Goal: Obtain resource: Download file/media

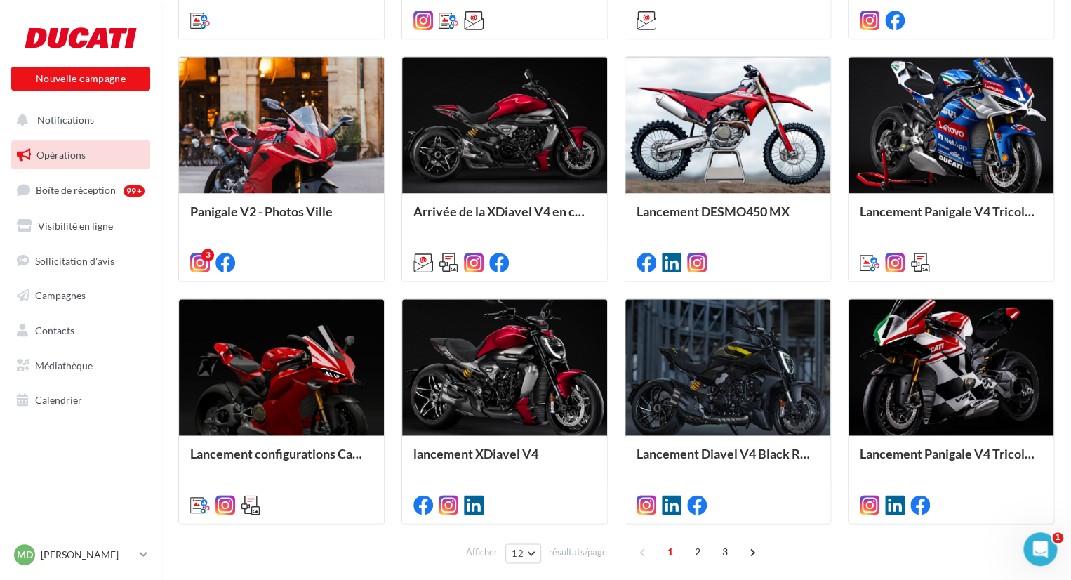
scroll to position [654, 0]
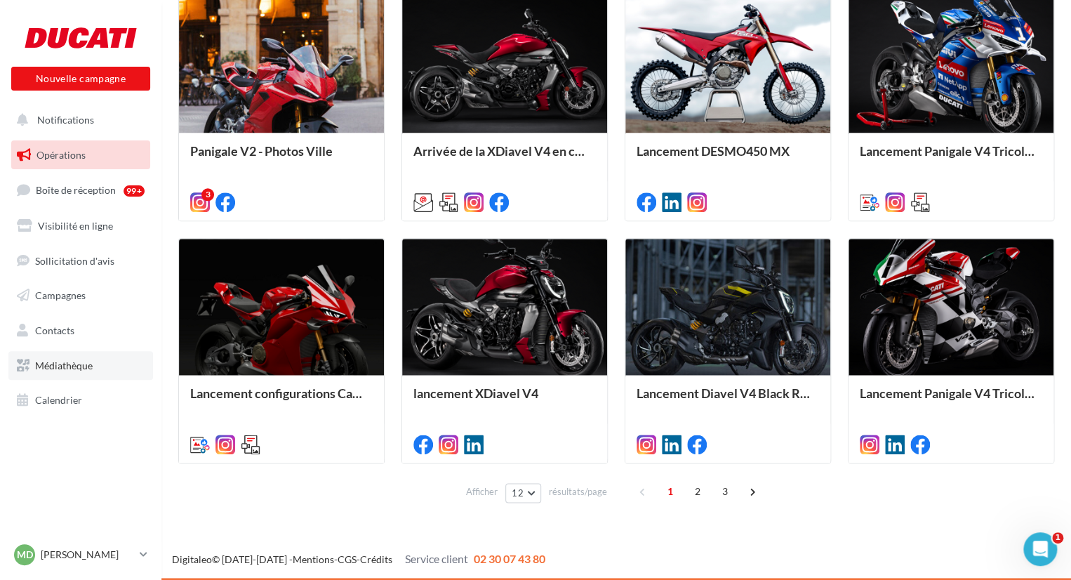
click at [92, 379] on link "Médiathèque" at bounding box center [80, 365] width 145 height 29
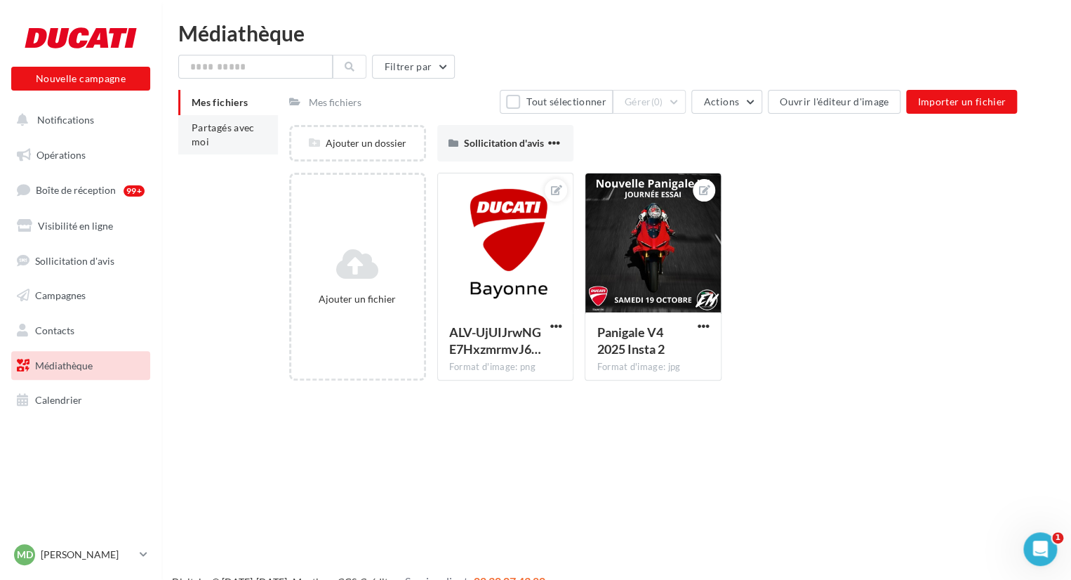
click at [203, 129] on span "Partagés avec moi" at bounding box center [223, 134] width 63 height 26
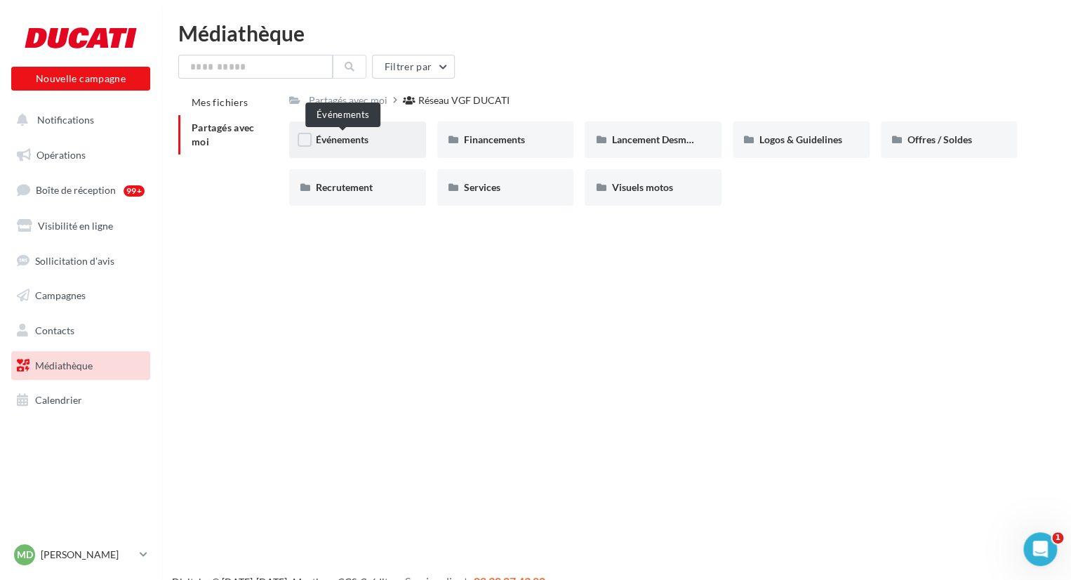
click at [332, 136] on span "Événements" at bounding box center [342, 139] width 53 height 12
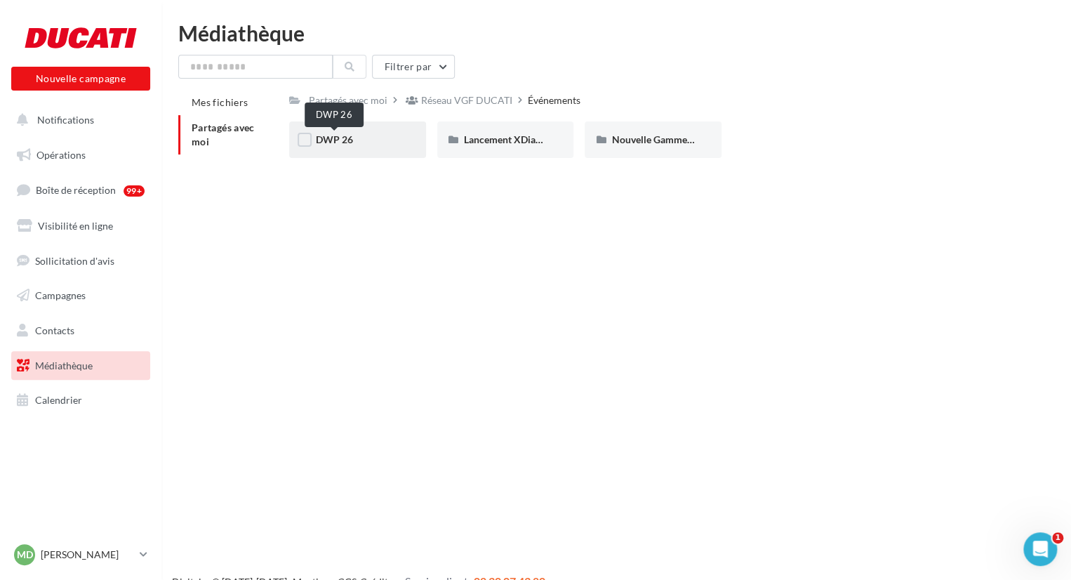
click at [335, 142] on span "DWP 26" at bounding box center [334, 139] width 37 height 12
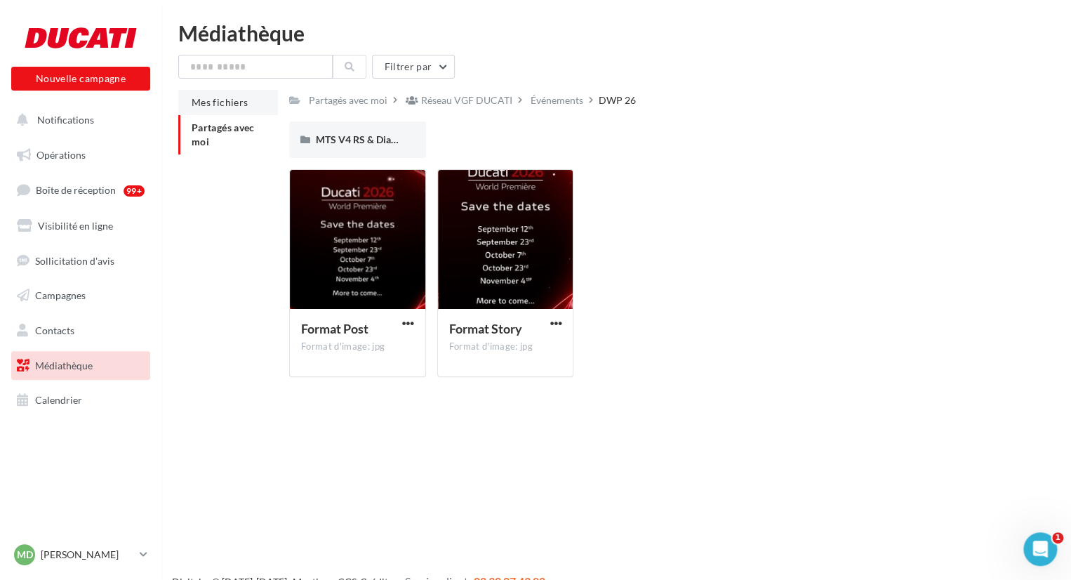
click at [202, 95] on li "Mes fichiers" at bounding box center [228, 102] width 100 height 25
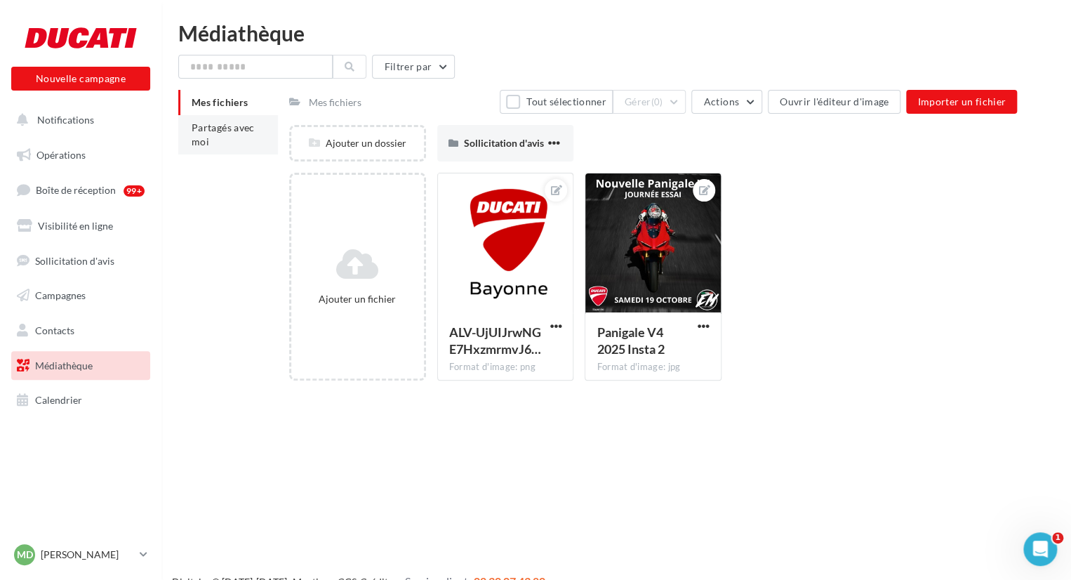
click at [194, 133] on li "Partagés avec moi" at bounding box center [228, 134] width 100 height 39
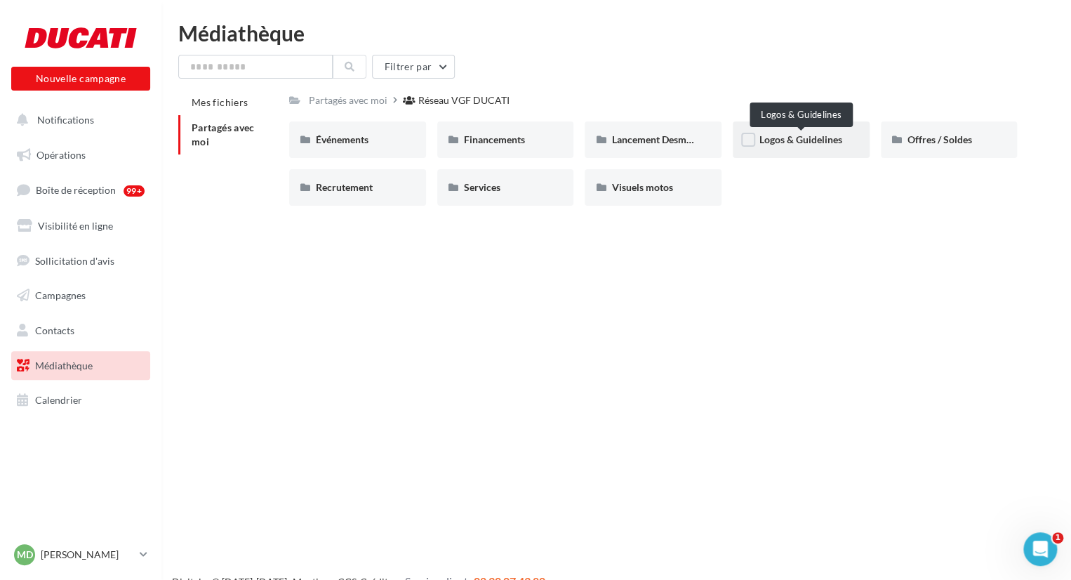
click at [806, 145] on span "Logos & Guidelines" at bounding box center [800, 139] width 83 height 12
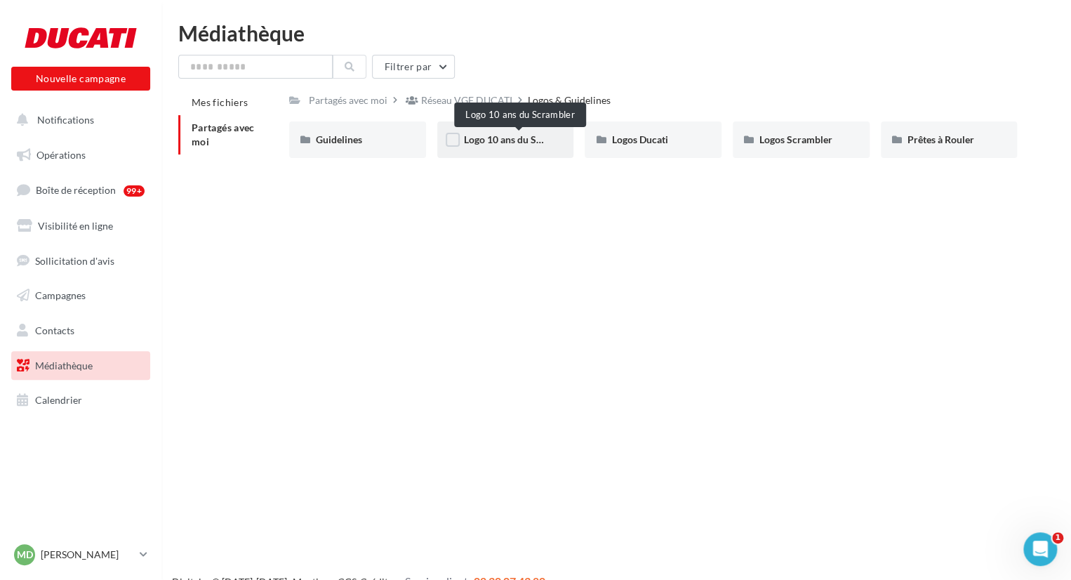
click at [494, 138] on span "Logo 10 ans du Scrambler" at bounding box center [520, 139] width 112 height 12
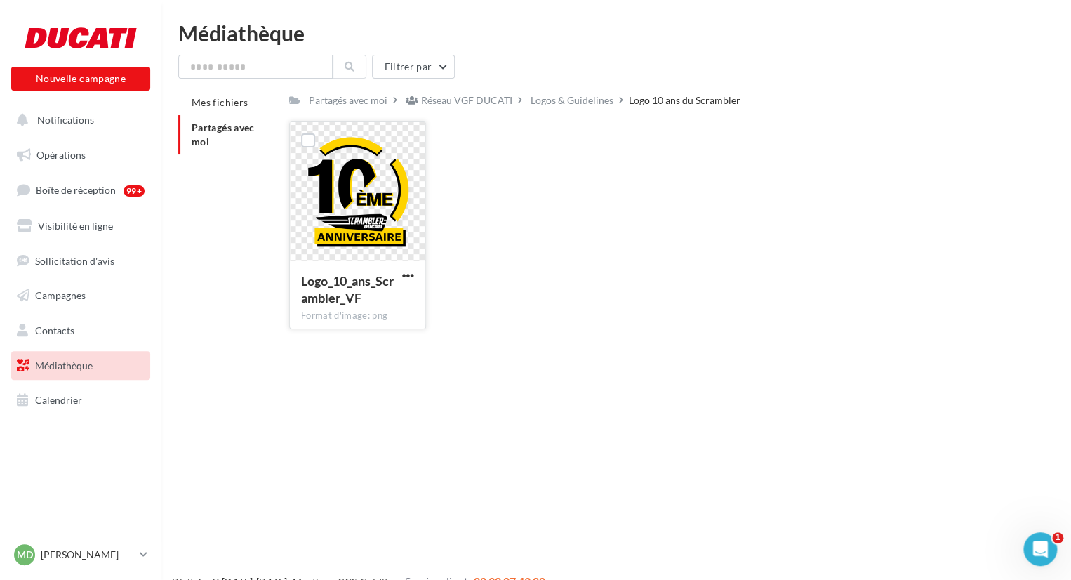
click at [367, 175] on div at bounding box center [357, 192] width 135 height 140
drag, startPoint x: 376, startPoint y: 208, endPoint x: 401, endPoint y: 275, distance: 71.3
click at [401, 275] on div "Logo_10_ans_Scrambler_VF Format d'image: png" at bounding box center [357, 225] width 137 height 208
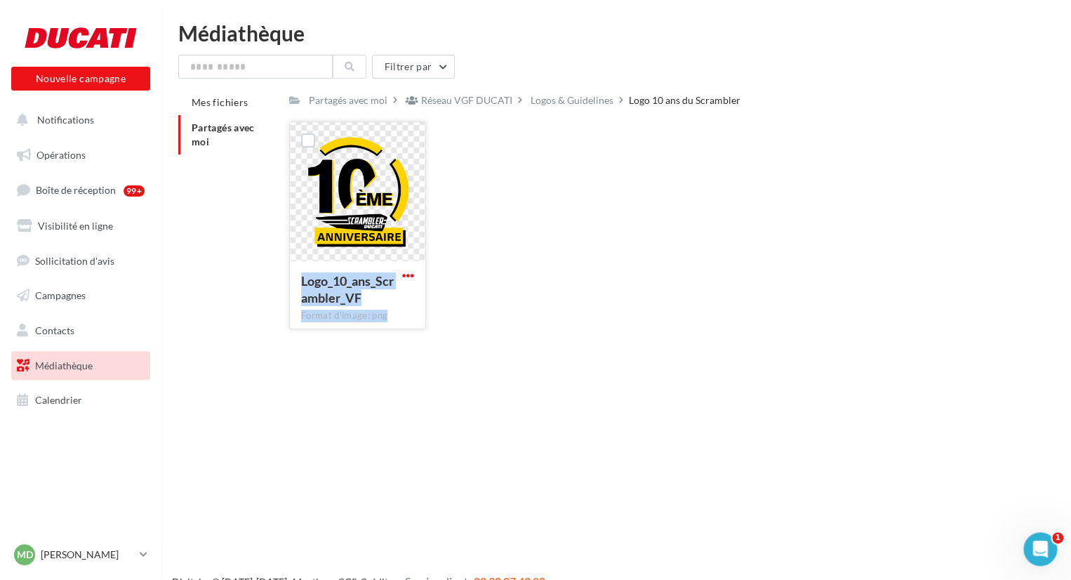
click at [402, 275] on span "button" at bounding box center [408, 275] width 12 height 12
click at [347, 318] on button "Télécharger" at bounding box center [346, 303] width 140 height 36
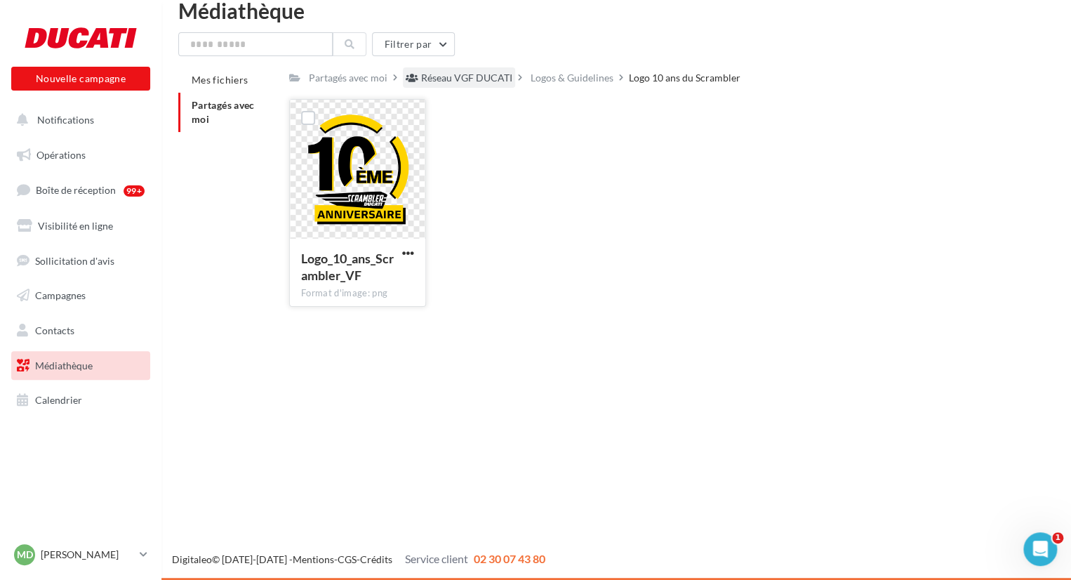
click at [460, 76] on div "Réseau VGF DUCATI" at bounding box center [466, 78] width 91 height 14
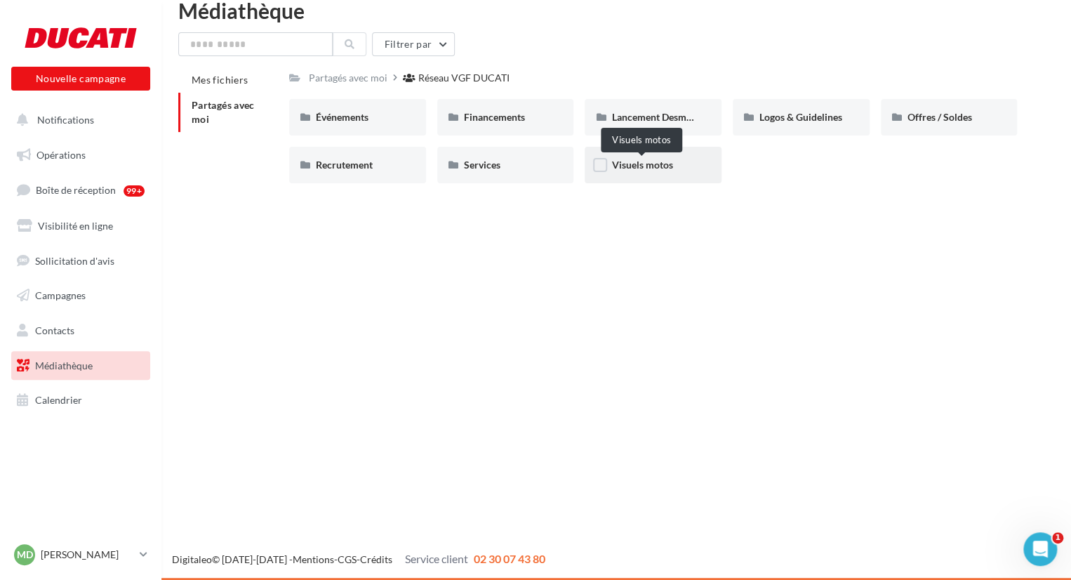
click at [651, 168] on span "Visuels motos" at bounding box center [641, 165] width 61 height 12
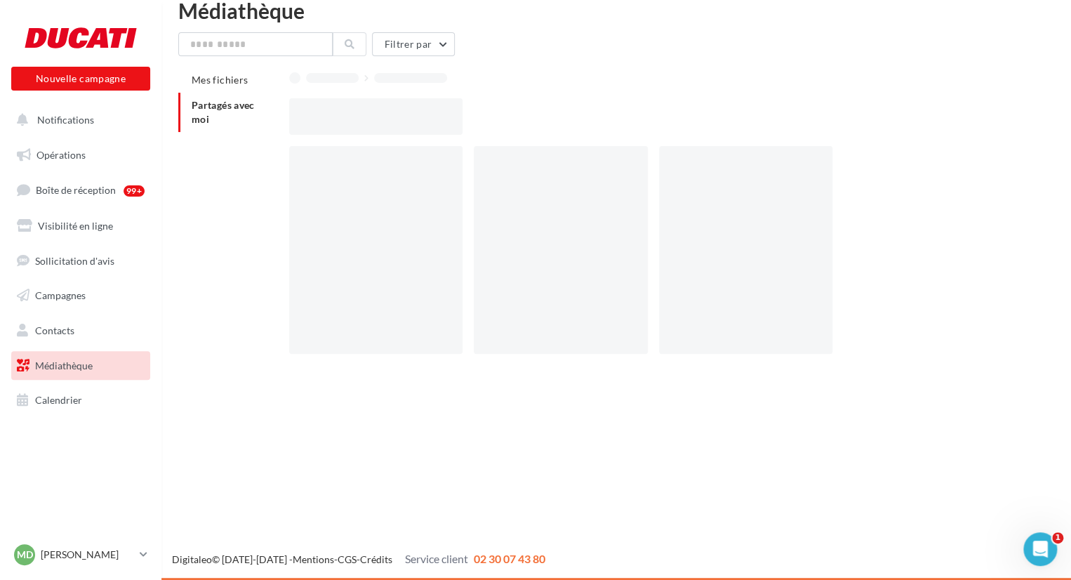
click at [651, 168] on div at bounding box center [566, 250] width 185 height 208
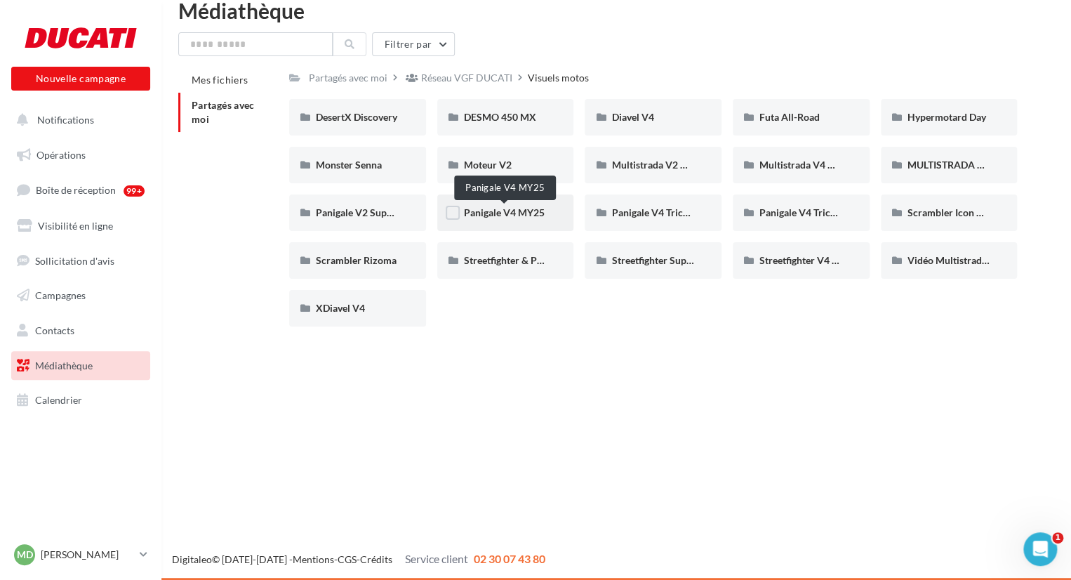
click at [517, 208] on span "Panigale V4 MY25" at bounding box center [504, 212] width 81 height 12
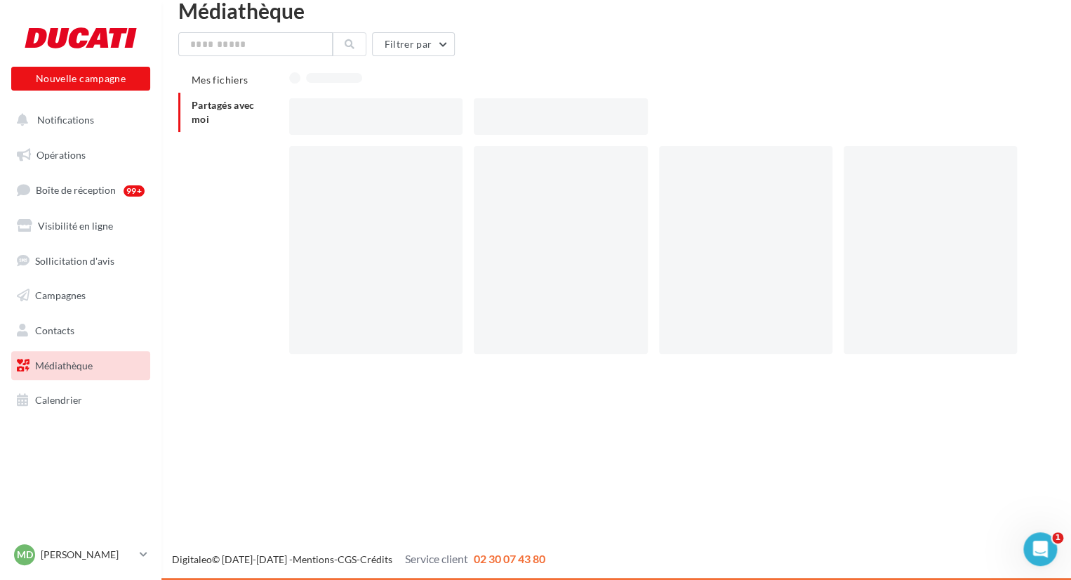
click at [517, 208] on div at bounding box center [560, 250] width 173 height 208
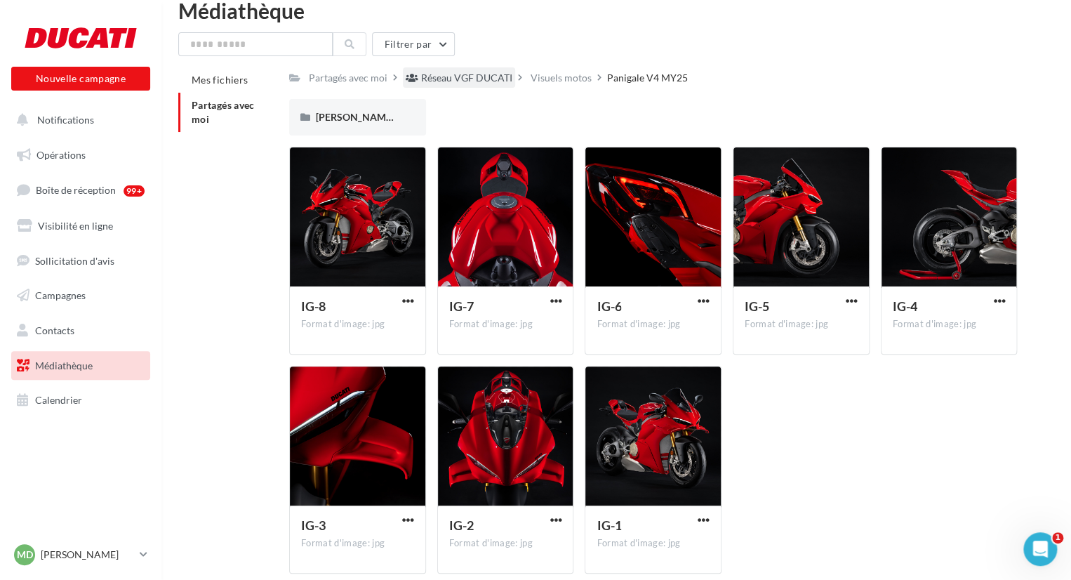
click at [488, 76] on div "Réseau VGF DUCATI" at bounding box center [466, 78] width 91 height 14
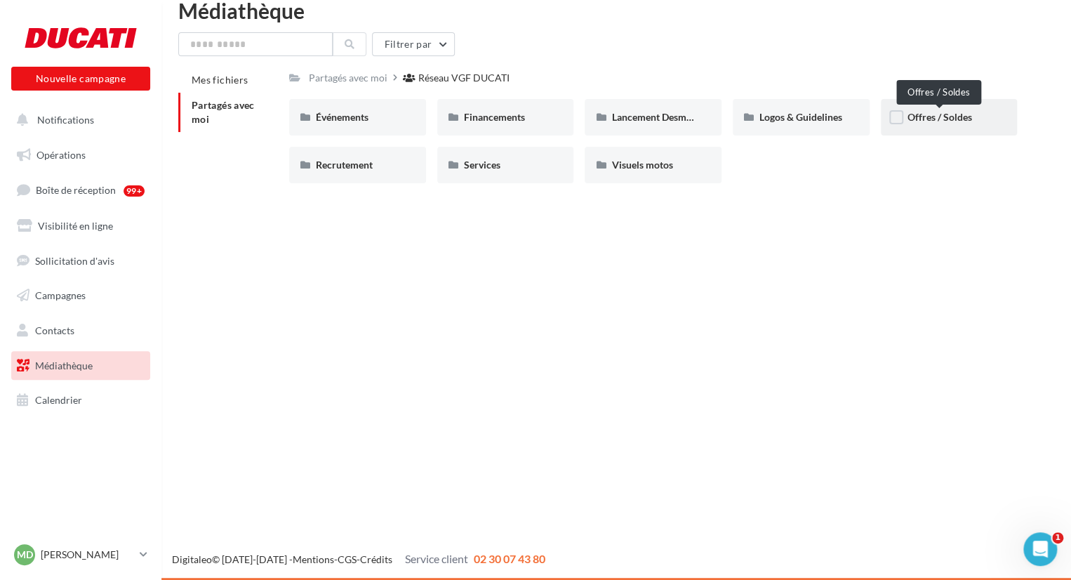
click at [917, 111] on span "Offres / Soldes" at bounding box center [939, 117] width 65 height 12
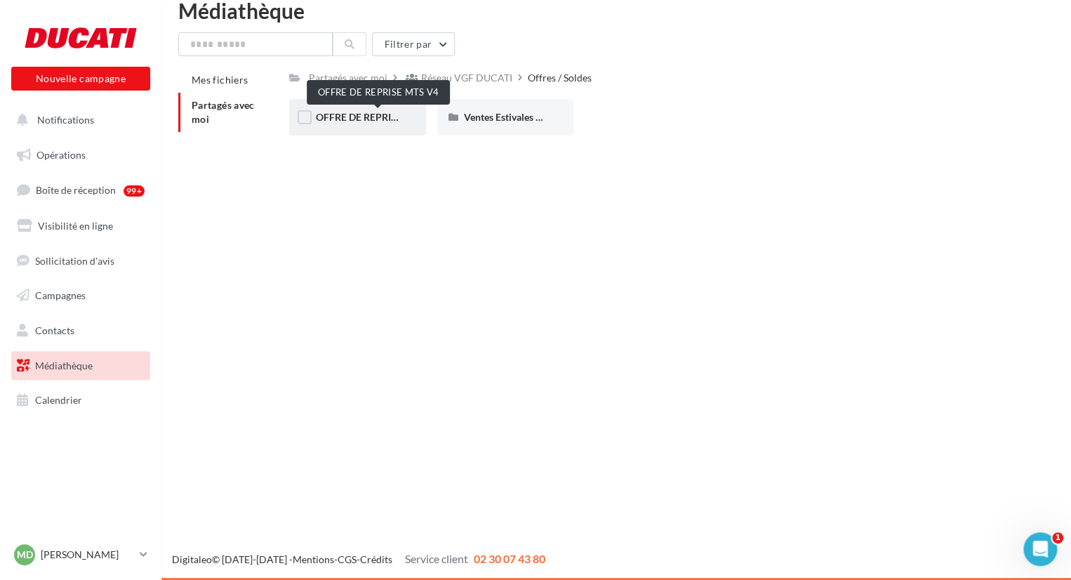
click at [364, 121] on span "OFFRE DE REPRISE MTS V4" at bounding box center [377, 117] width 123 height 12
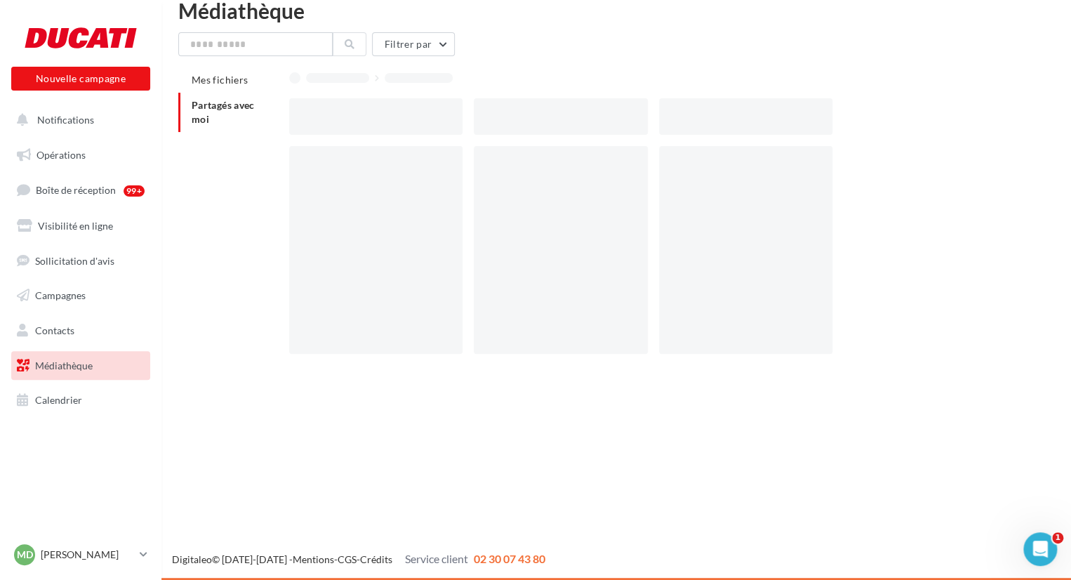
click at [364, 121] on div at bounding box center [375, 116] width 173 height 36
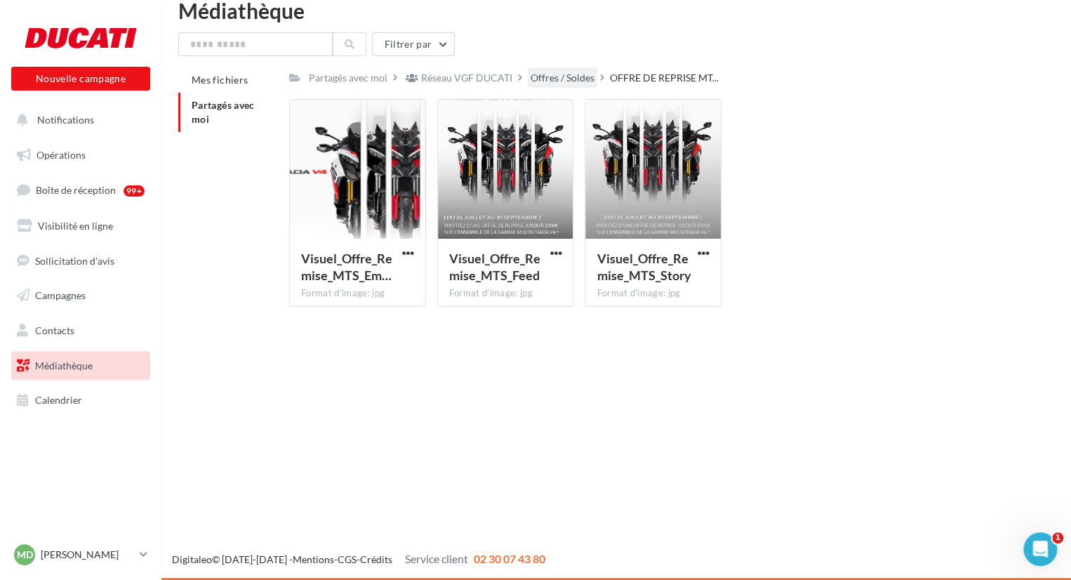
click at [539, 79] on div "Offres / Soldes" at bounding box center [562, 78] width 64 height 14
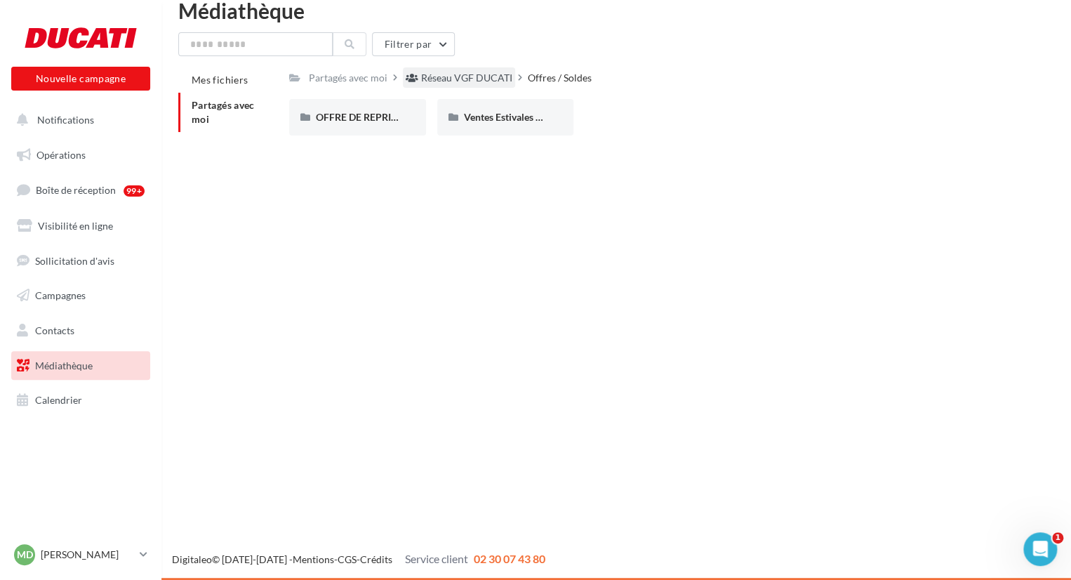
click at [451, 74] on div "Réseau VGF DUCATI" at bounding box center [466, 78] width 91 height 14
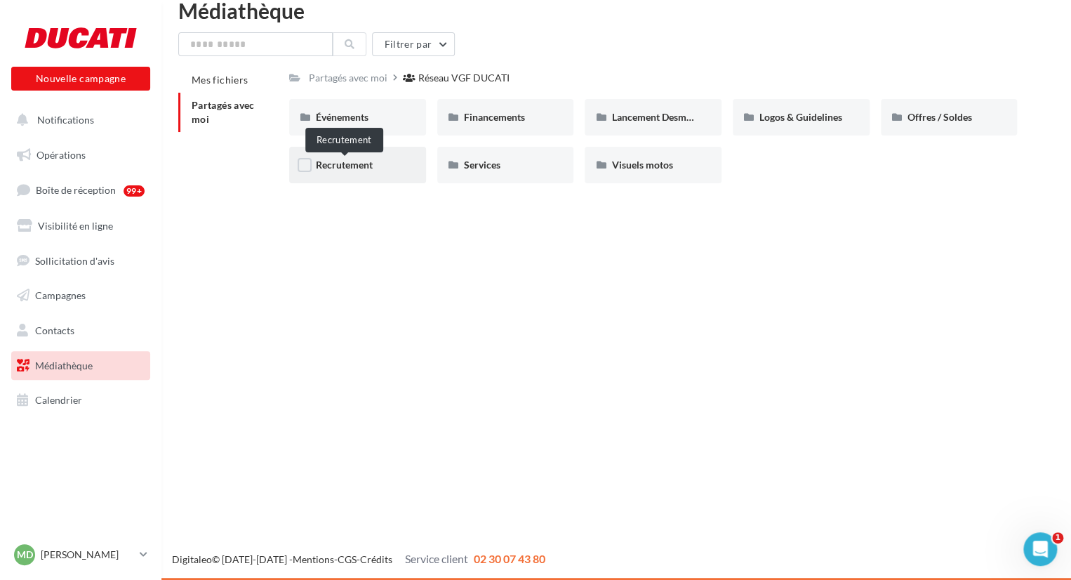
click at [357, 169] on span "Recrutement" at bounding box center [344, 165] width 57 height 12
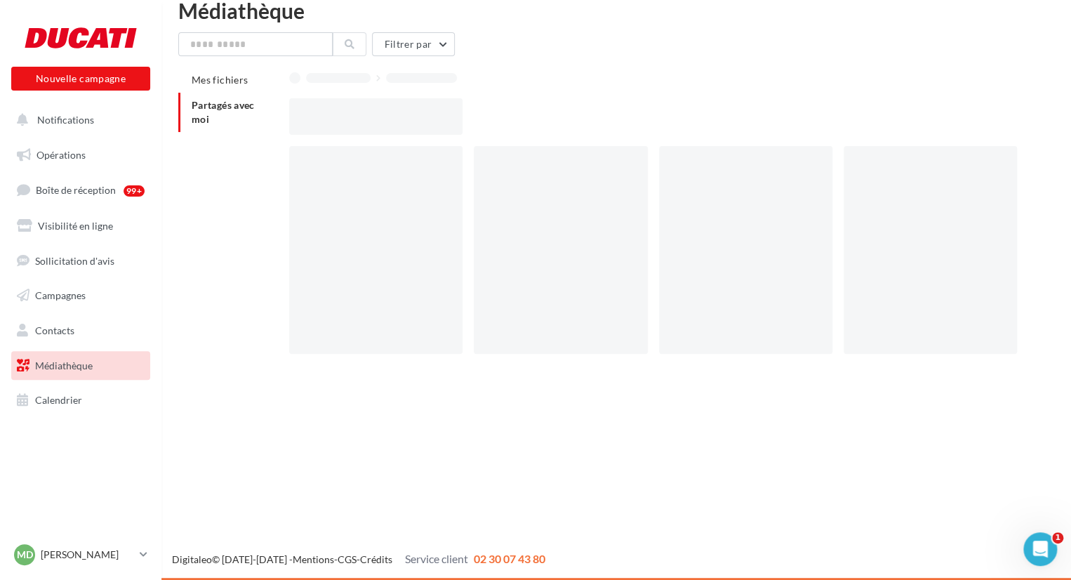
click at [357, 169] on div at bounding box center [375, 250] width 173 height 208
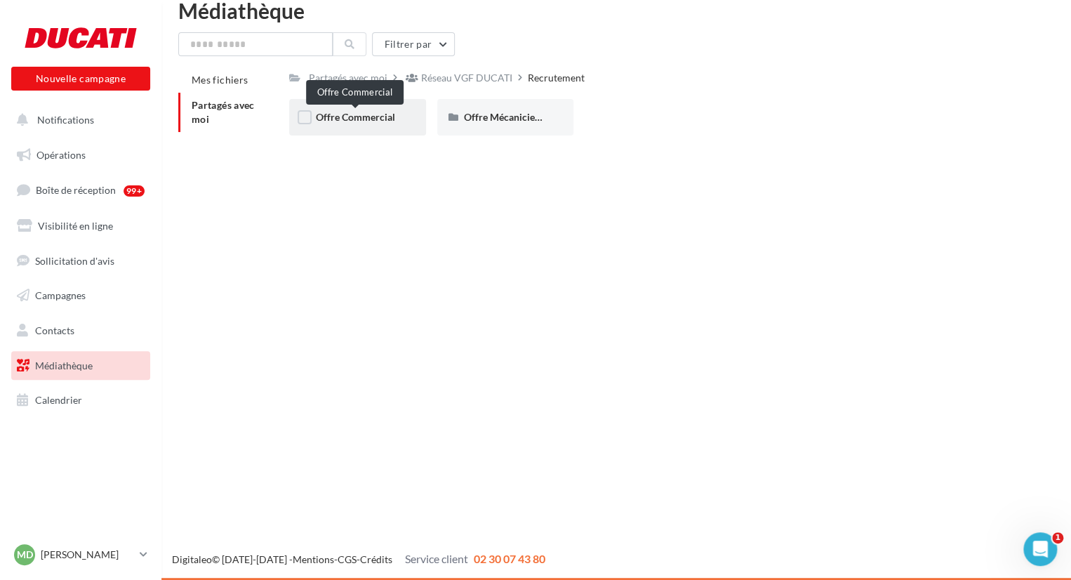
click at [379, 116] on span "Offre Commercial" at bounding box center [355, 117] width 79 height 12
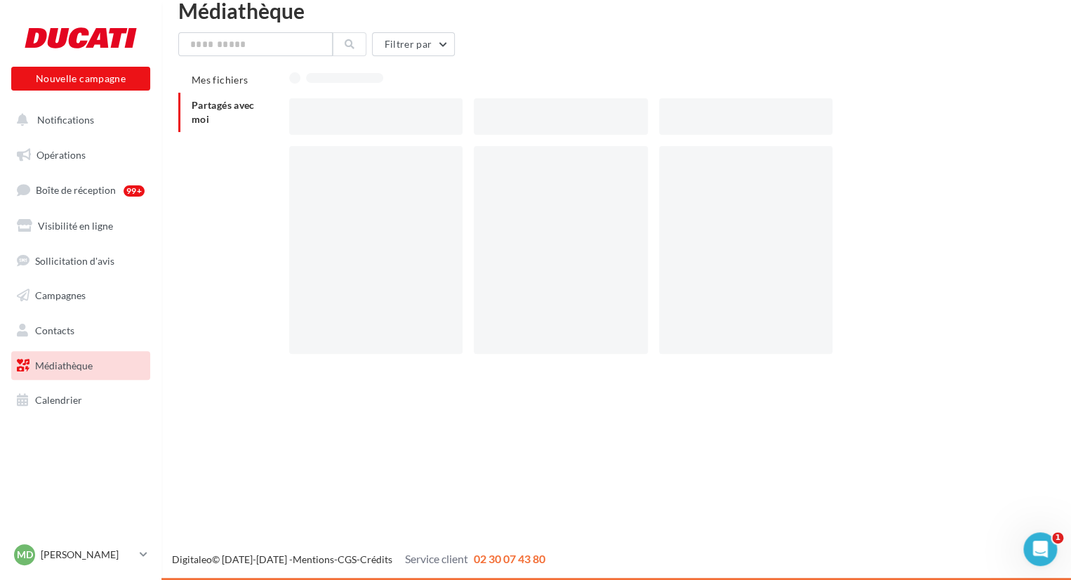
click at [379, 116] on div at bounding box center [375, 116] width 173 height 36
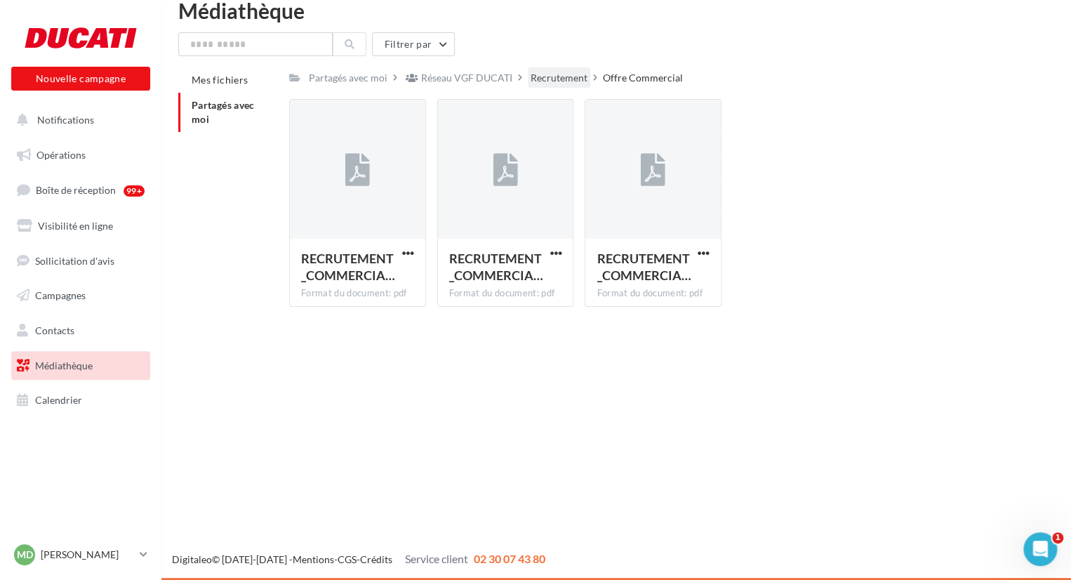
click at [555, 88] on div "Recrutement" at bounding box center [559, 77] width 62 height 20
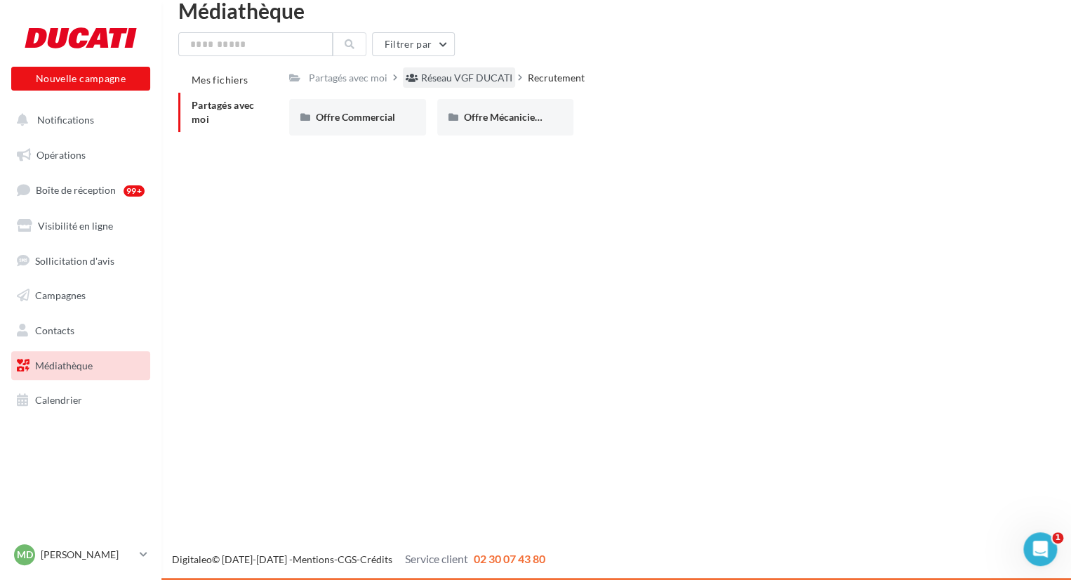
click at [463, 79] on div "Réseau VGF DUCATI" at bounding box center [466, 78] width 91 height 14
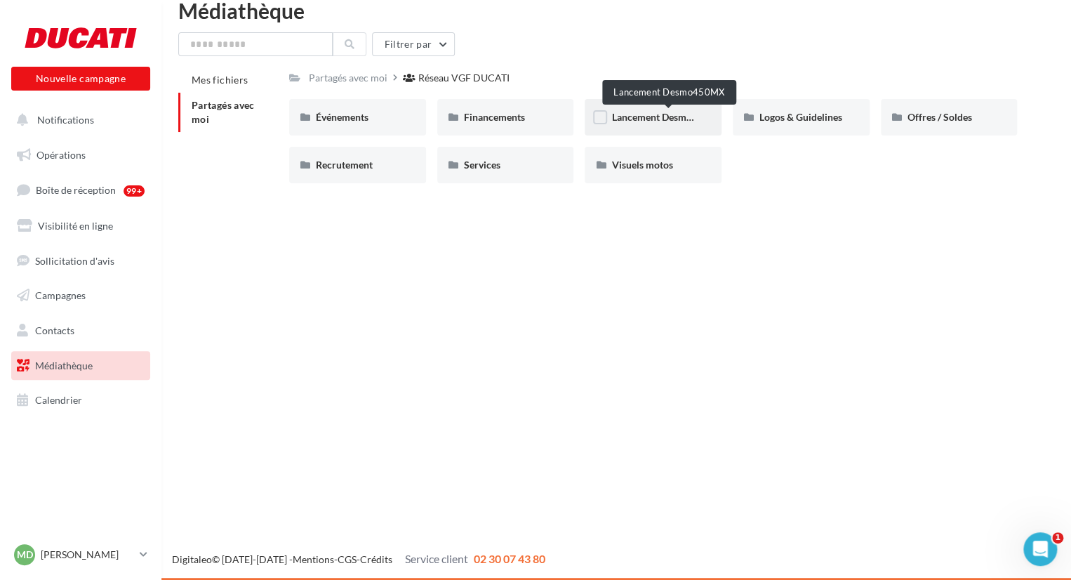
click at [660, 114] on span "Lancement Desmo450MX" at bounding box center [667, 117] width 113 height 12
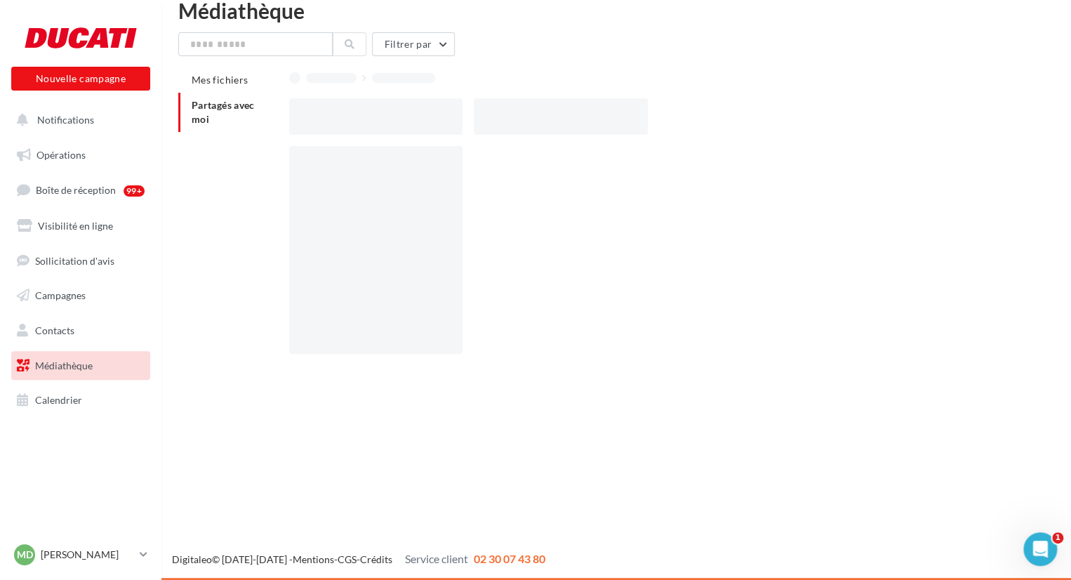
click at [660, 114] on div at bounding box center [658, 116] width 739 height 36
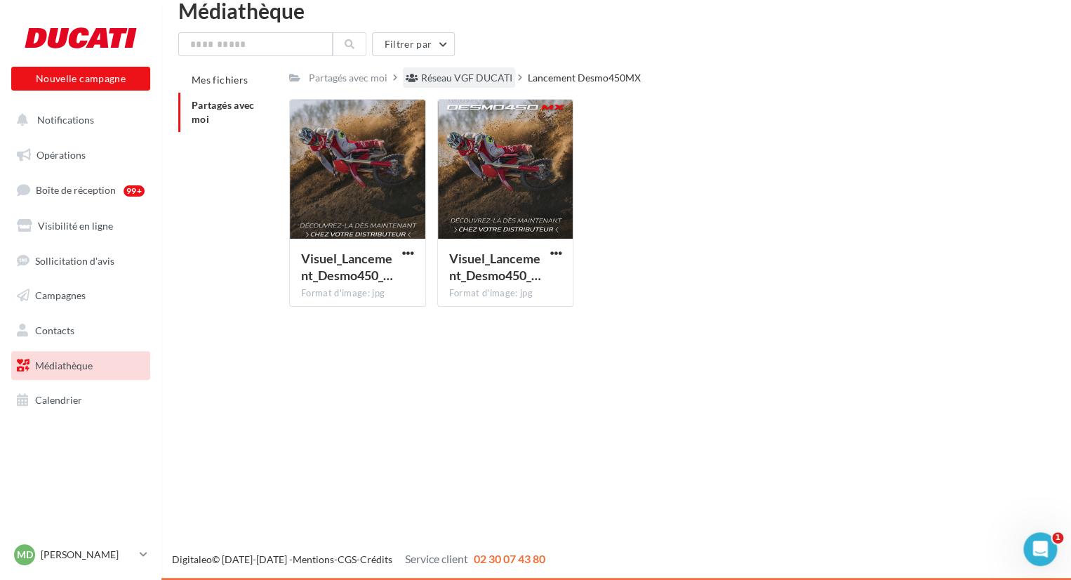
click at [466, 74] on div "Réseau VGF DUCATI" at bounding box center [466, 78] width 91 height 14
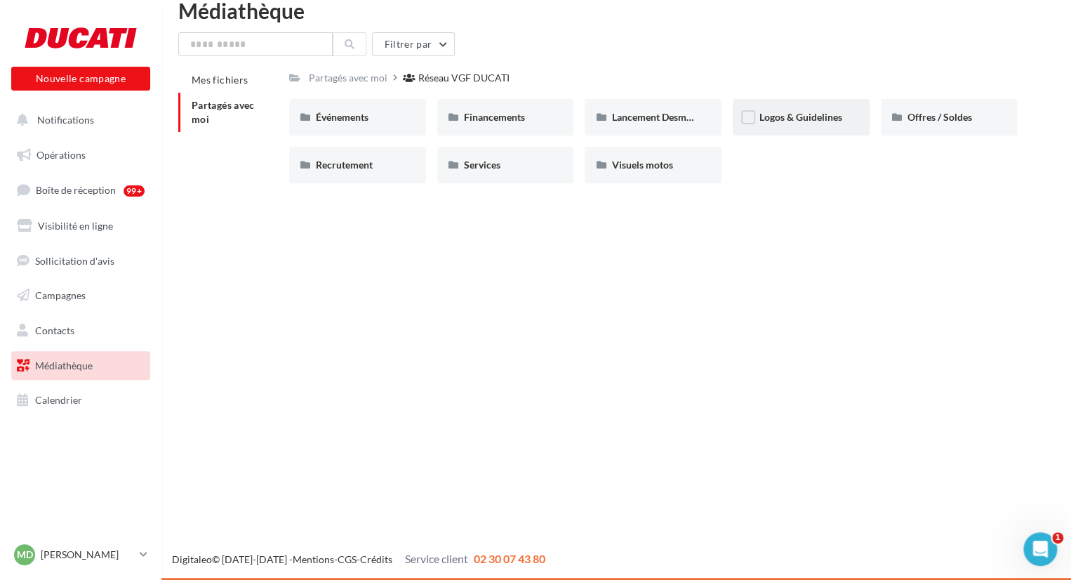
click at [819, 130] on div "Logos & Guidelines" at bounding box center [801, 117] width 137 height 36
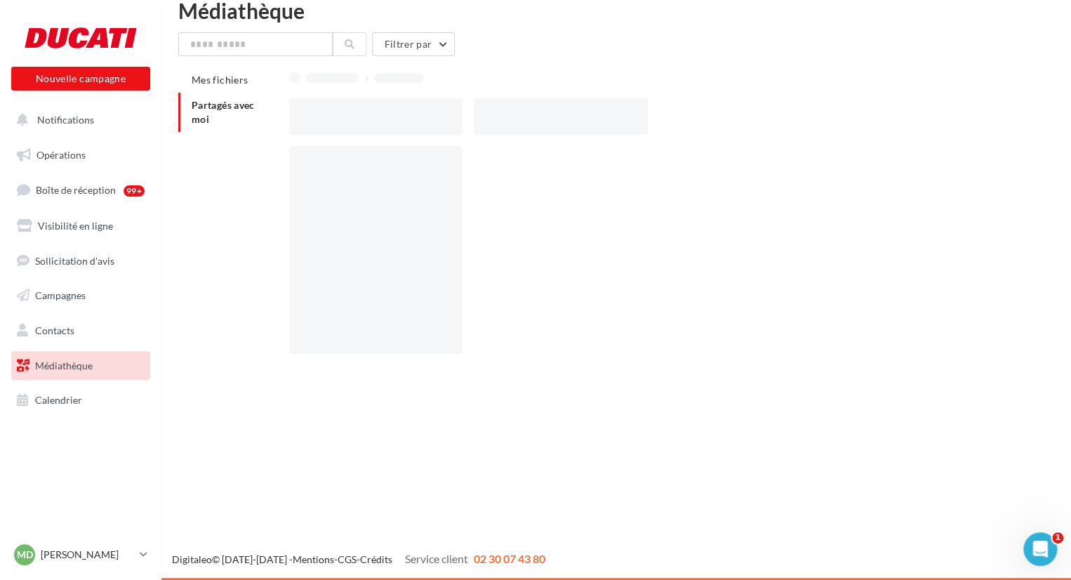
click at [819, 130] on div at bounding box center [658, 116] width 739 height 36
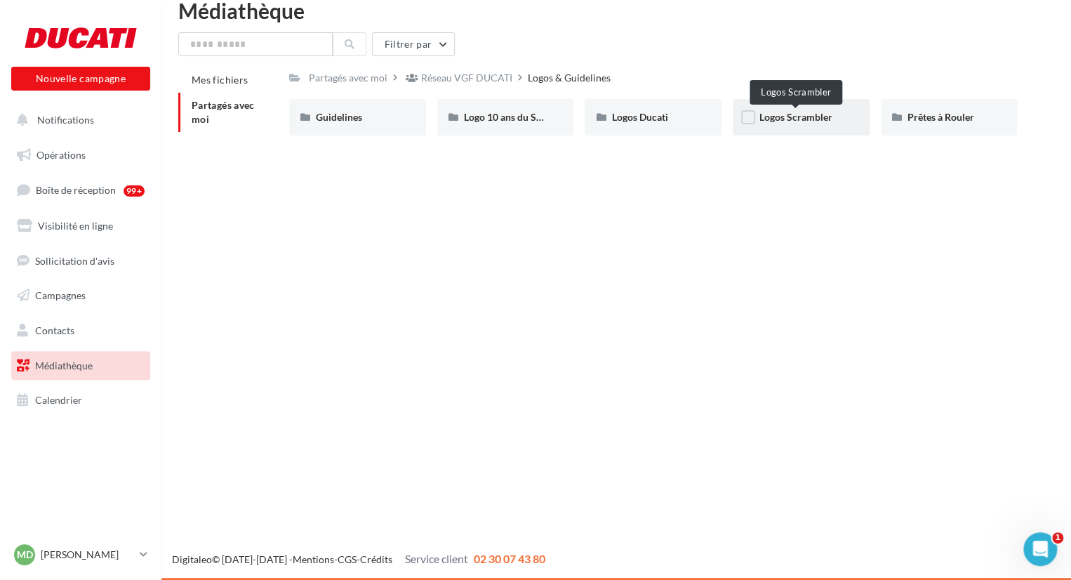
click at [796, 118] on span "Logos Scrambler" at bounding box center [795, 117] width 73 height 12
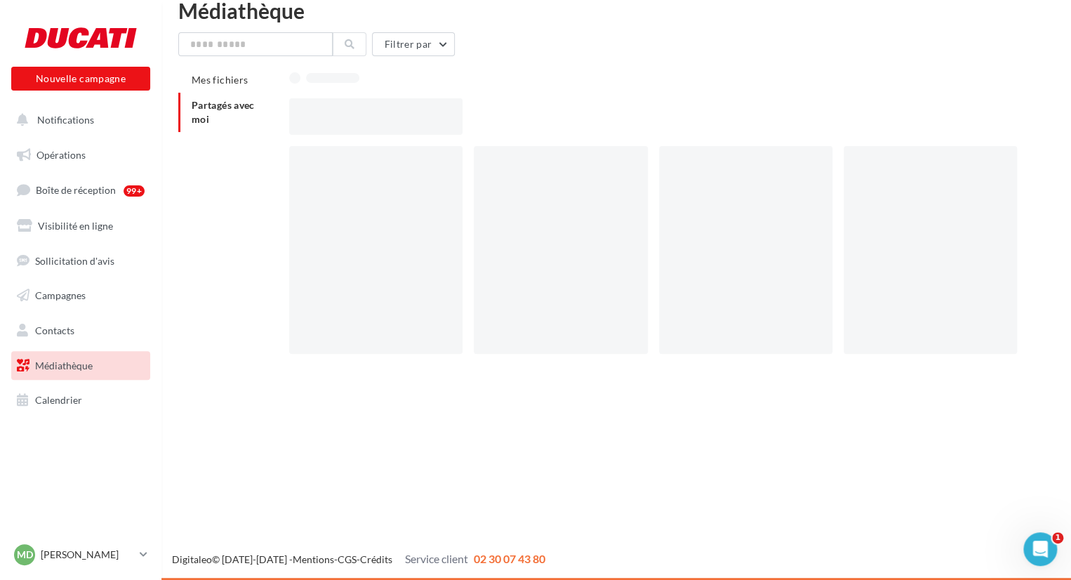
click at [796, 118] on div at bounding box center [658, 116] width 739 height 36
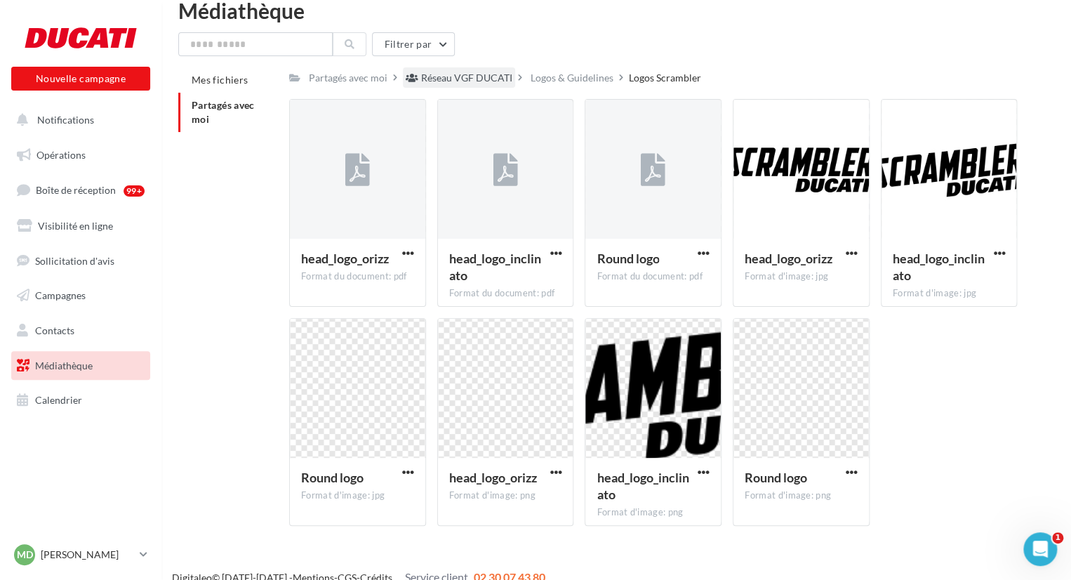
click at [486, 74] on div "Réseau VGF DUCATI" at bounding box center [466, 78] width 91 height 14
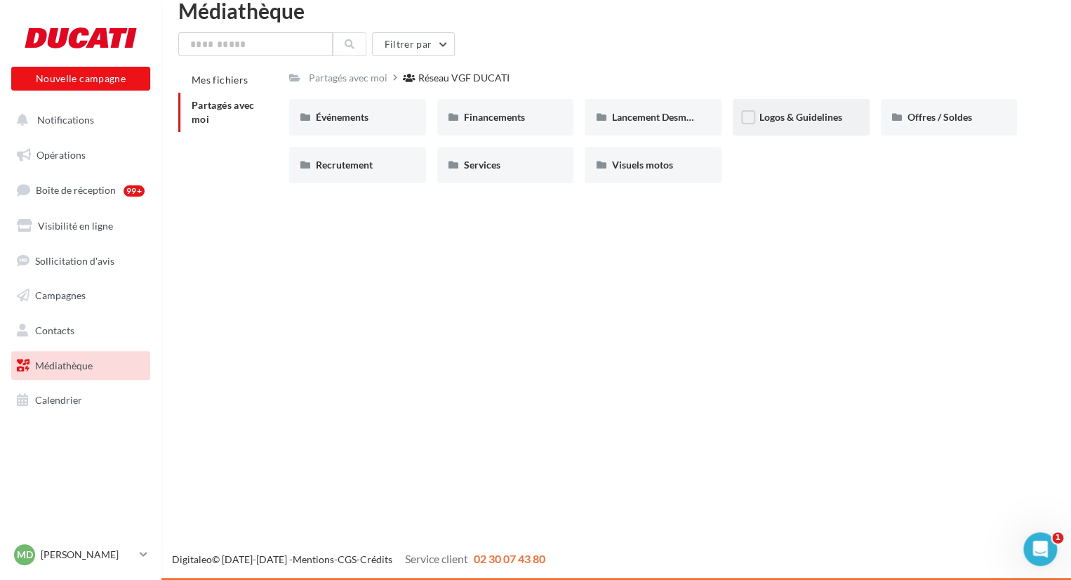
click at [802, 110] on div "Logos & Guidelines" at bounding box center [800, 117] width 83 height 14
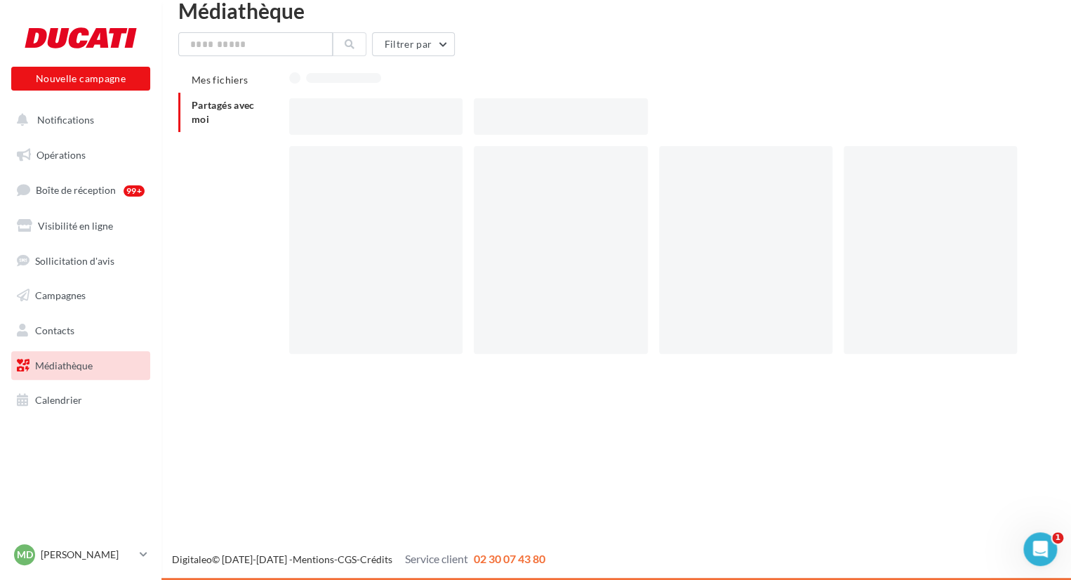
click at [802, 110] on div at bounding box center [658, 116] width 739 height 36
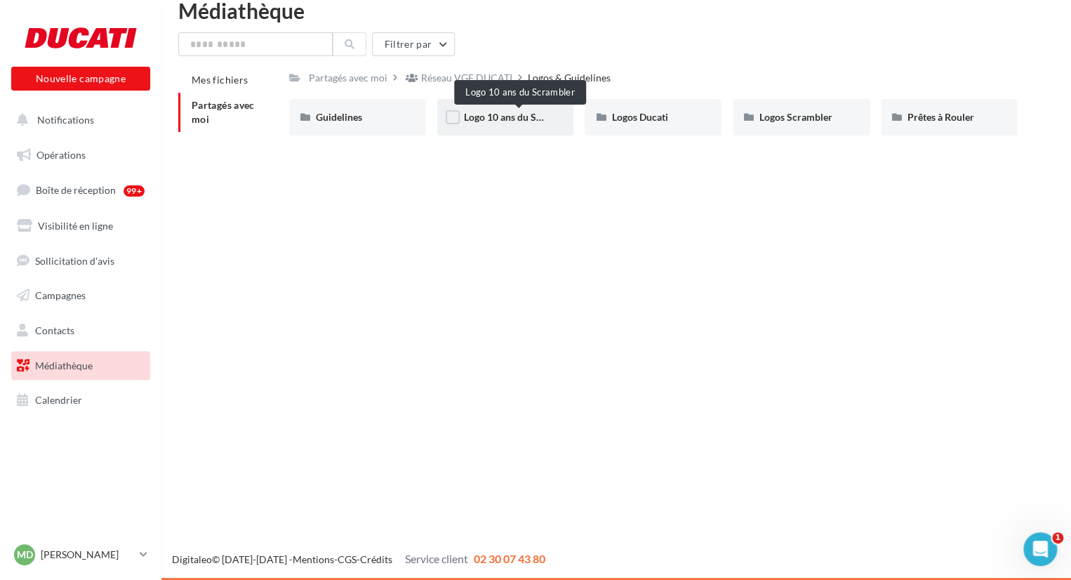
click at [509, 113] on span "Logo 10 ans du Scrambler" at bounding box center [520, 117] width 112 height 12
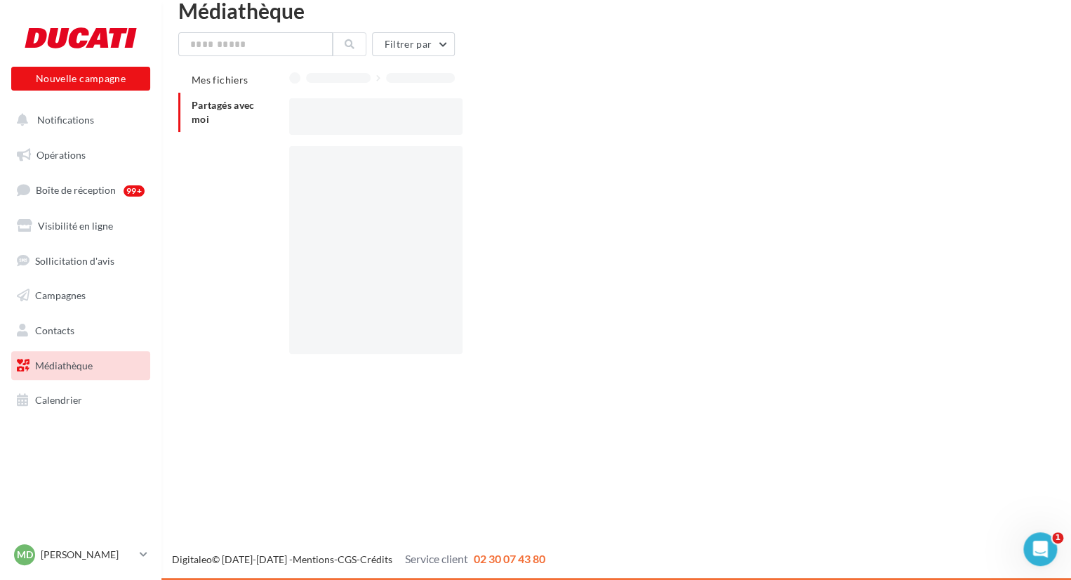
click at [509, 113] on div at bounding box center [658, 116] width 739 height 36
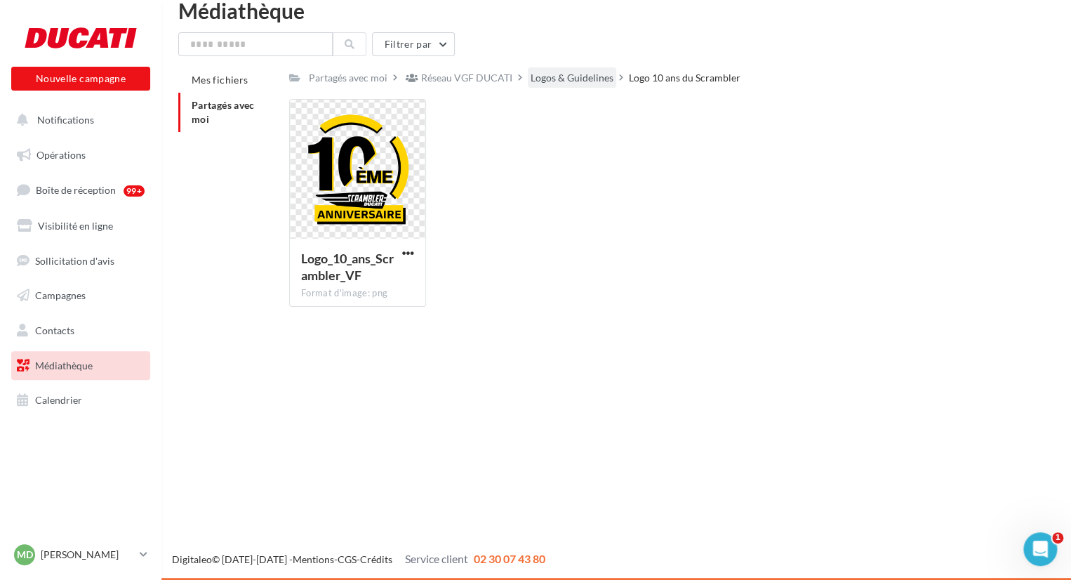
click at [568, 76] on div "Logos & Guidelines" at bounding box center [571, 78] width 83 height 14
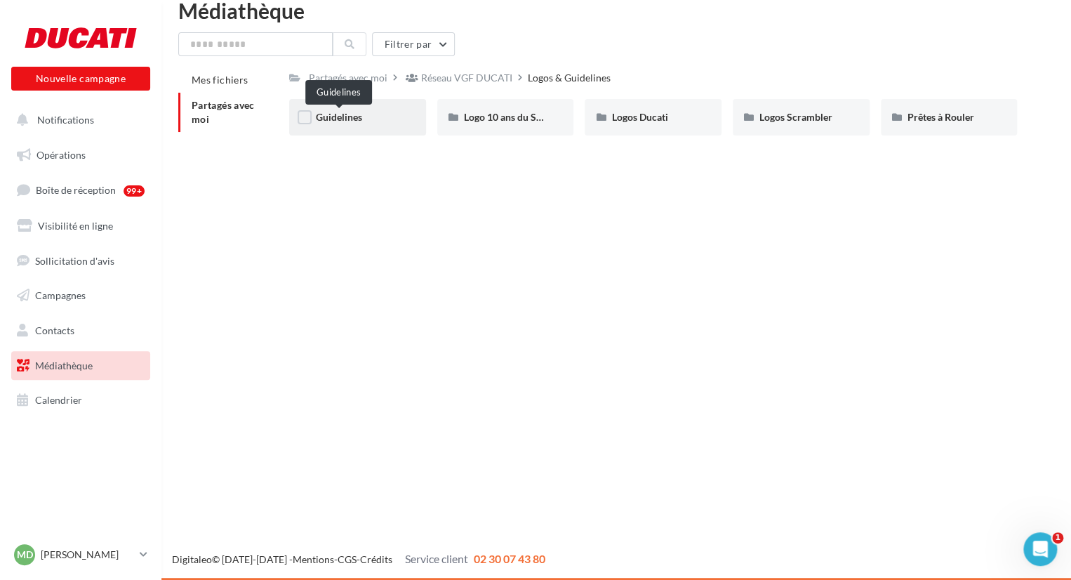
click at [356, 115] on span "Guidelines" at bounding box center [339, 117] width 46 height 12
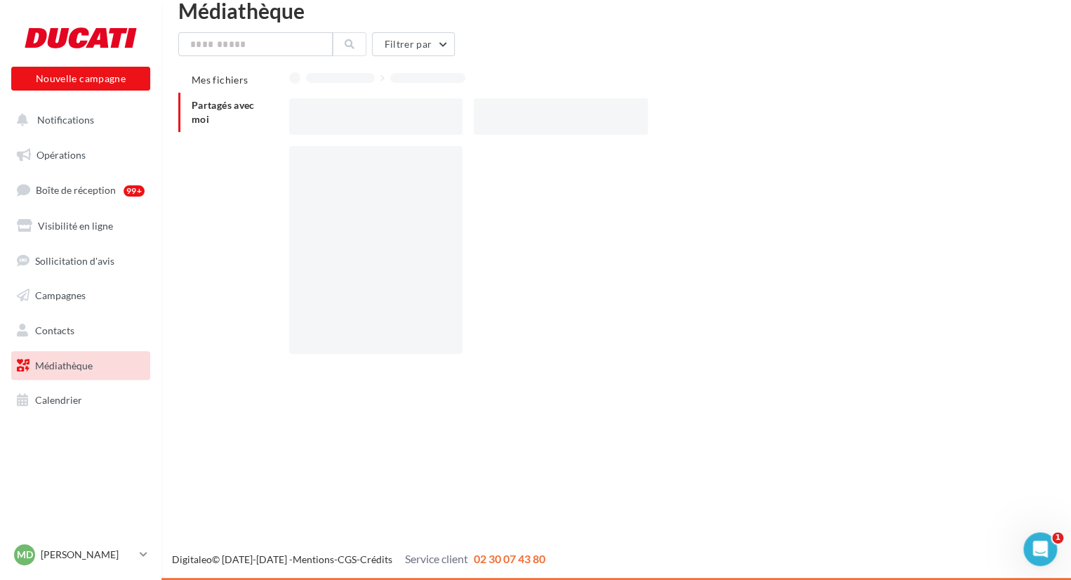
click at [356, 115] on div at bounding box center [375, 116] width 173 height 36
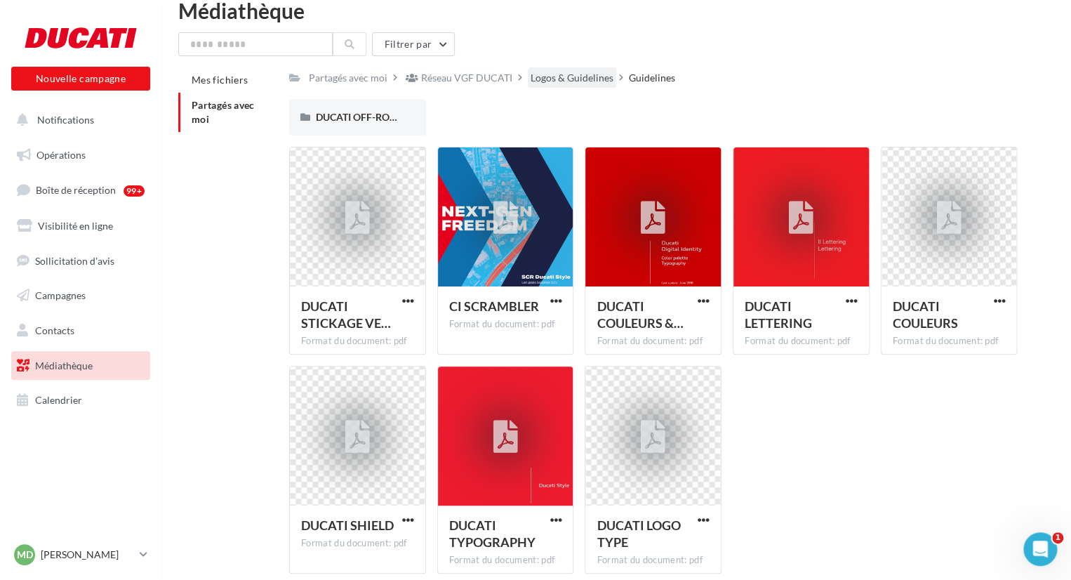
click at [561, 76] on div "Logos & Guidelines" at bounding box center [571, 78] width 83 height 14
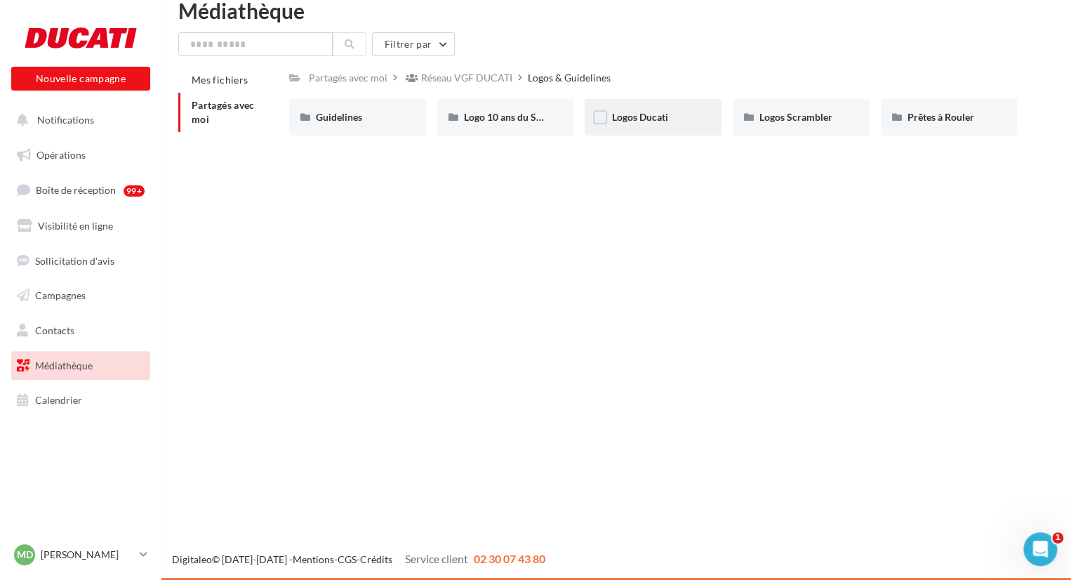
click at [626, 127] on div "Logos Ducati" at bounding box center [652, 117] width 137 height 36
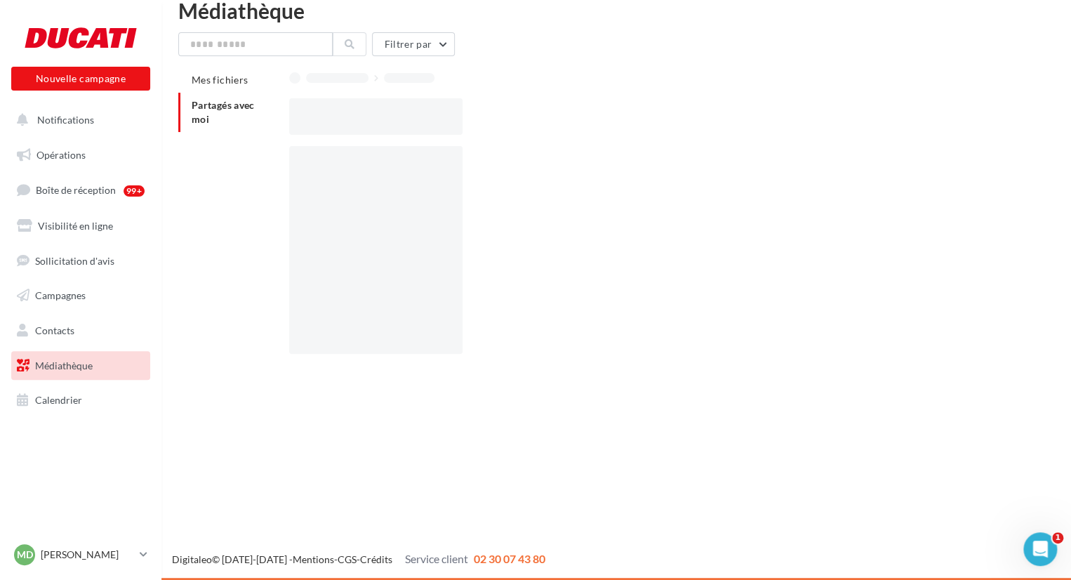
click at [626, 127] on div at bounding box center [658, 116] width 739 height 36
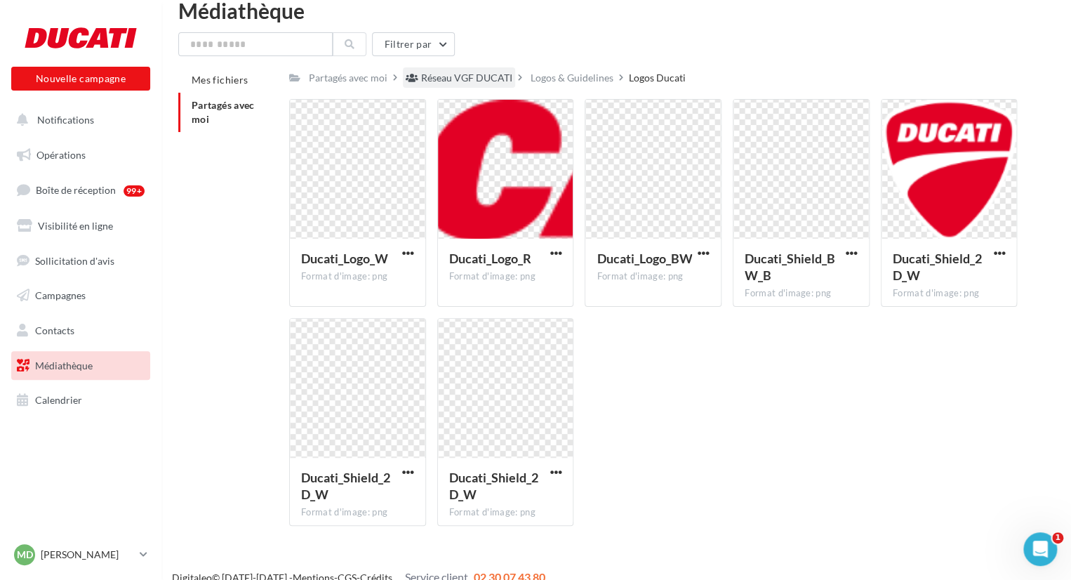
click at [487, 74] on div "Réseau VGF DUCATI" at bounding box center [466, 78] width 91 height 14
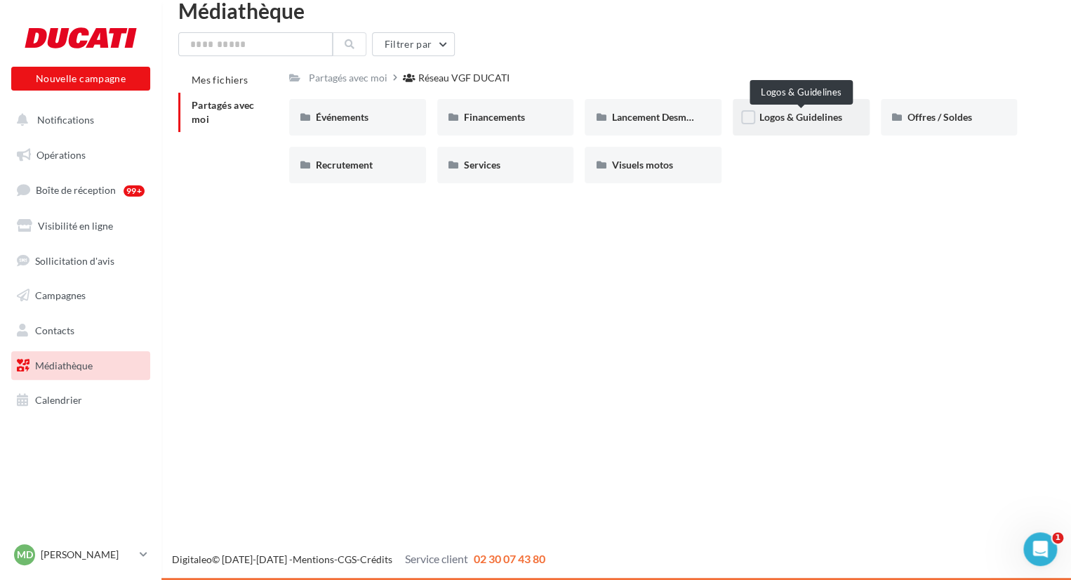
click at [779, 122] on span "Logos & Guidelines" at bounding box center [800, 117] width 83 height 12
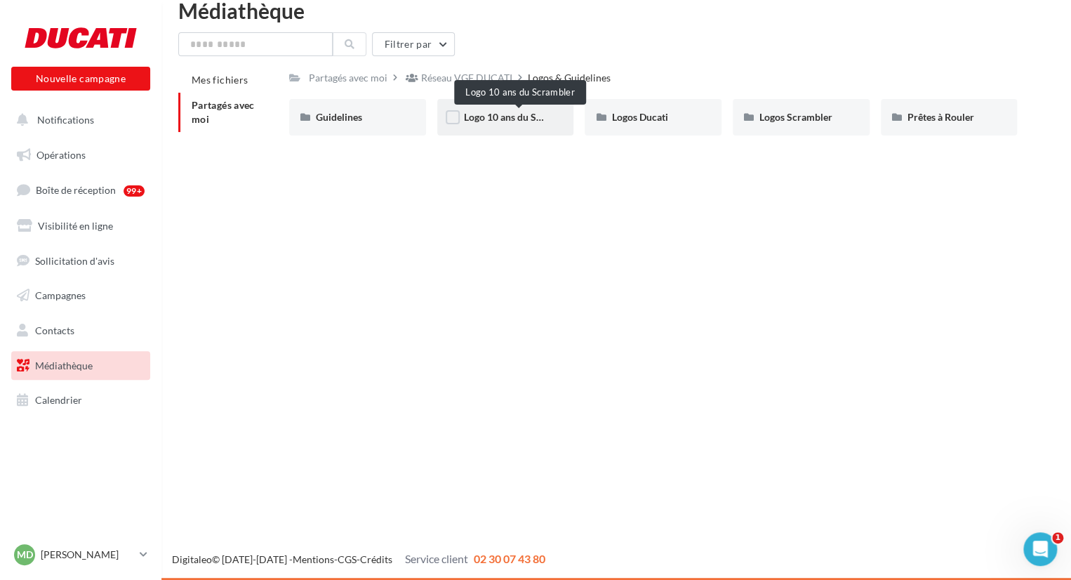
click at [534, 122] on span "Logo 10 ans du Scrambler" at bounding box center [520, 117] width 112 height 12
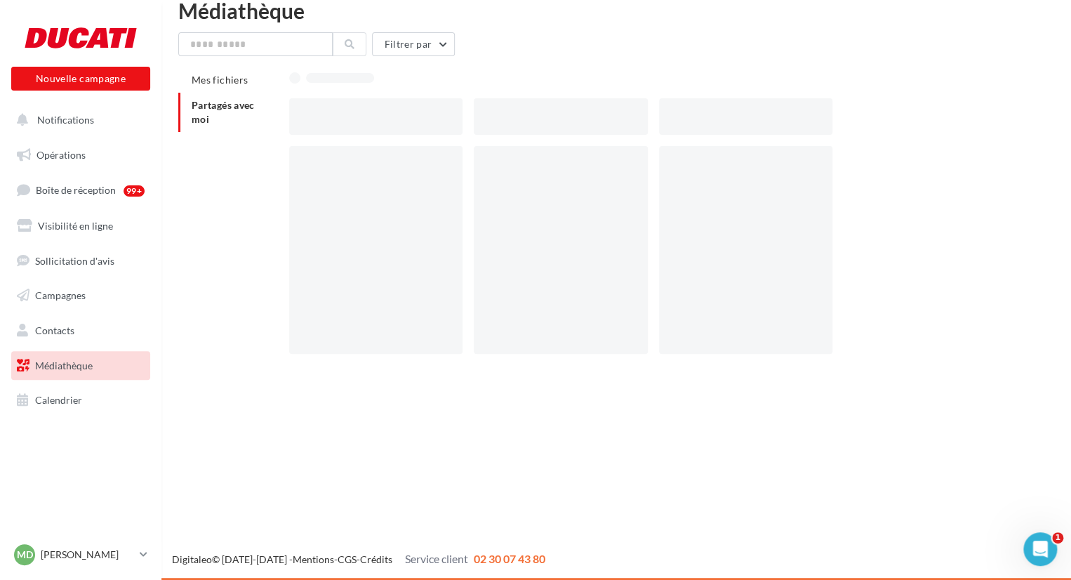
click at [534, 122] on div at bounding box center [560, 116] width 173 height 36
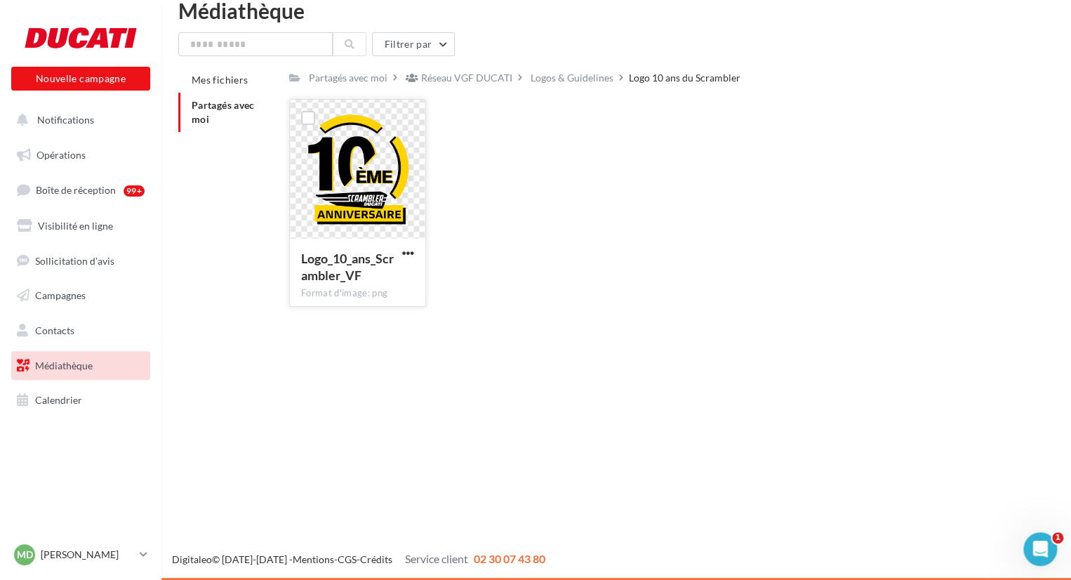
click at [390, 150] on div at bounding box center [357, 170] width 135 height 140
